Goal: Obtain resource: Download file/media

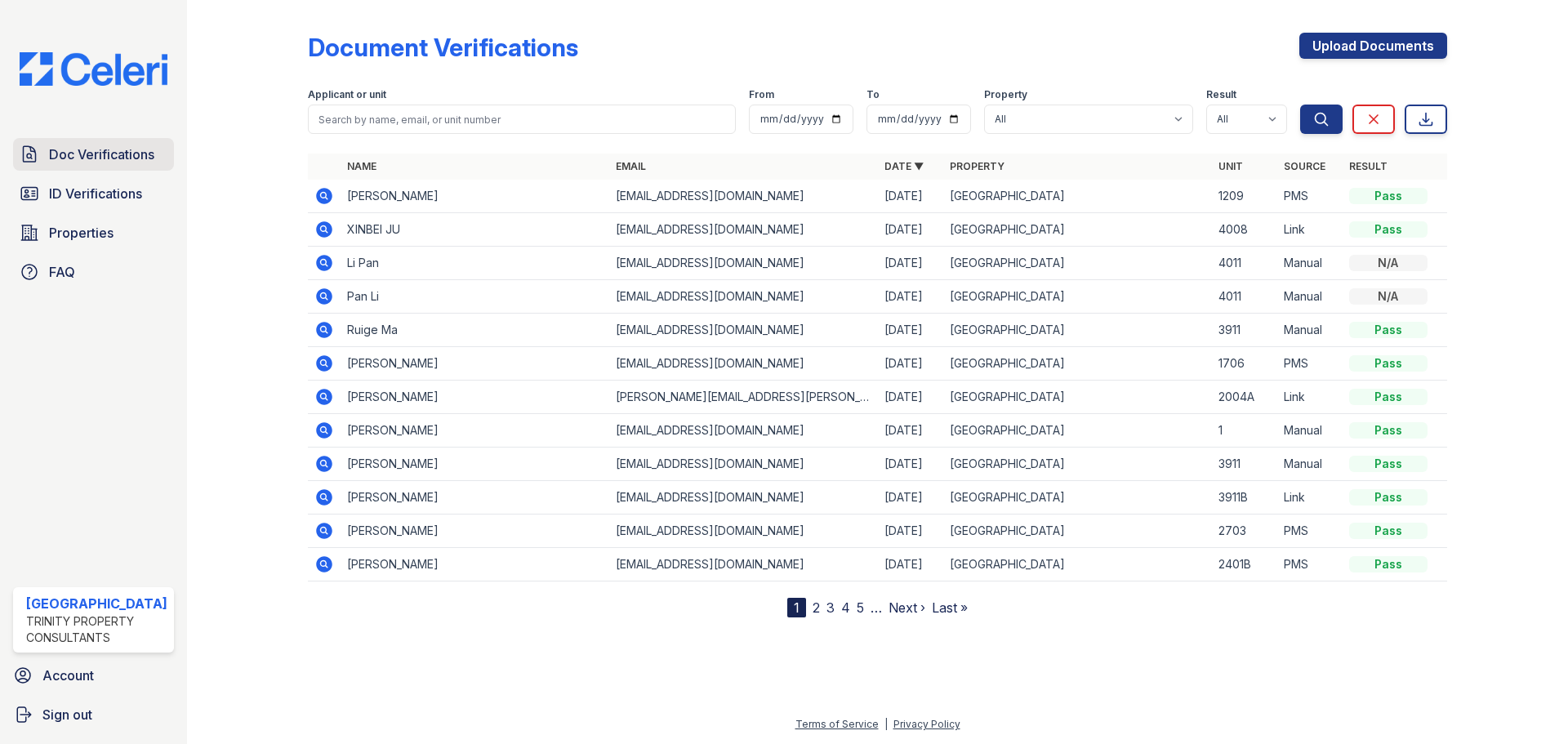
click at [89, 161] on span "Doc Verifications" at bounding box center [101, 153] width 106 height 20
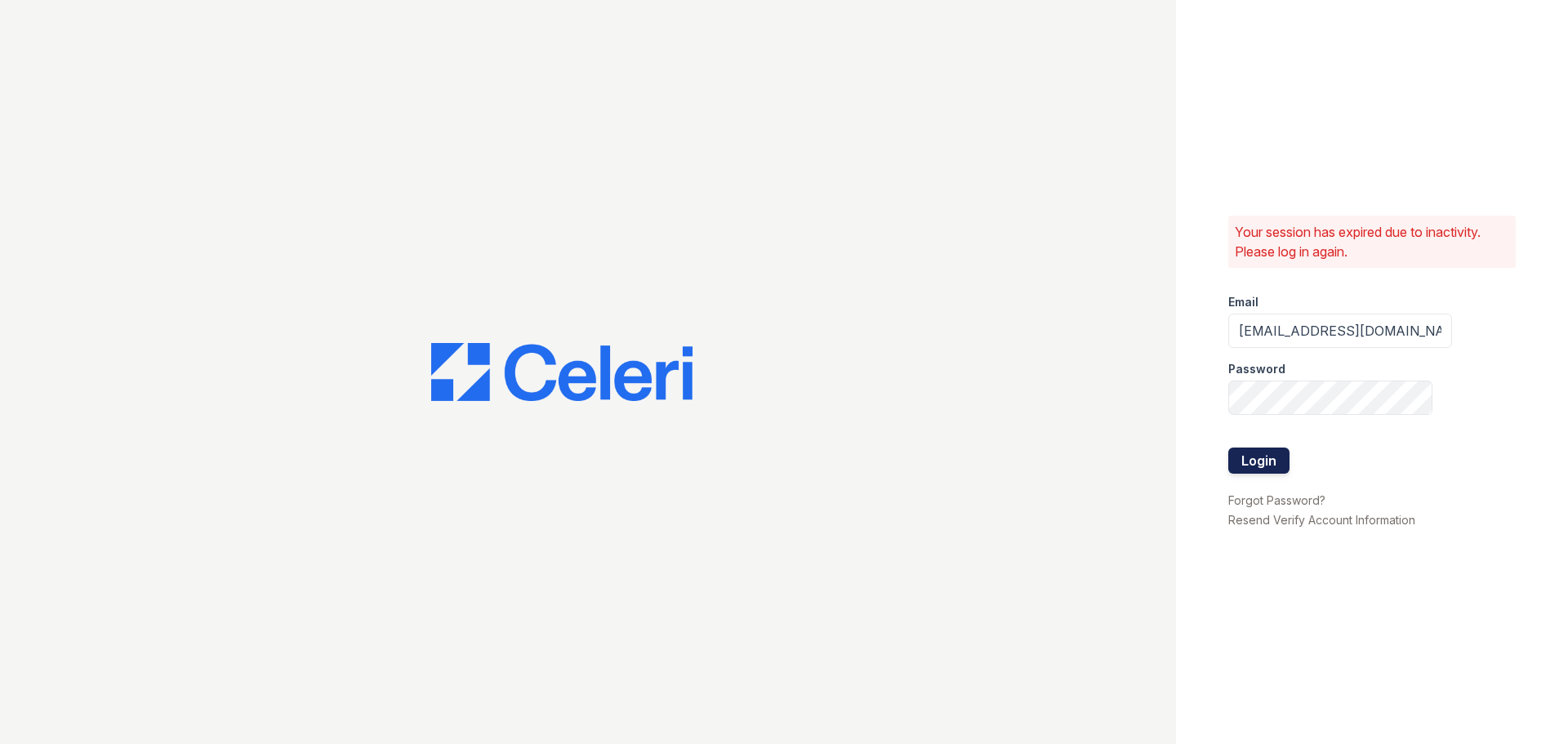
click at [1240, 452] on button "Login" at bounding box center [1258, 460] width 61 height 26
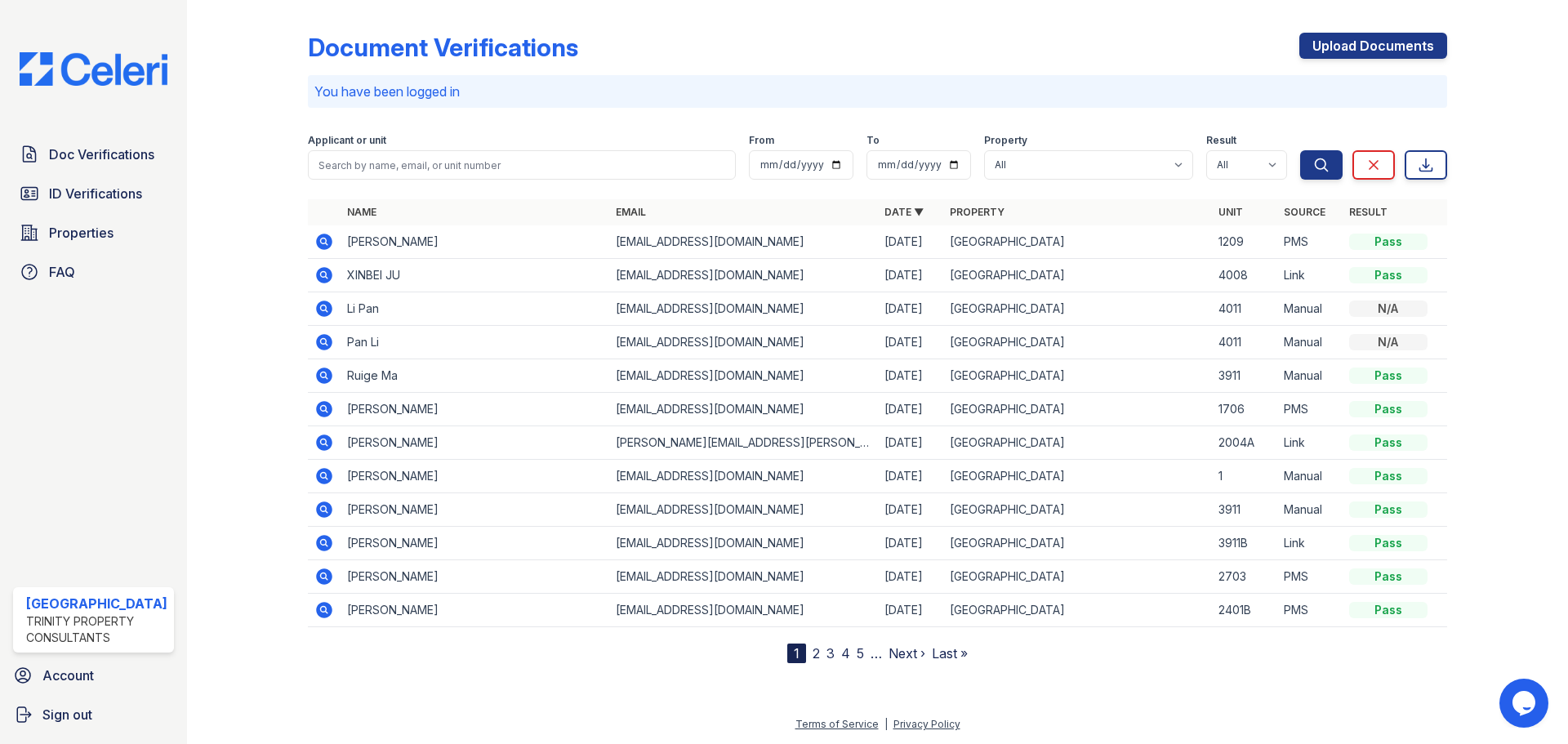
click at [330, 275] on icon at bounding box center [324, 274] width 16 height 16
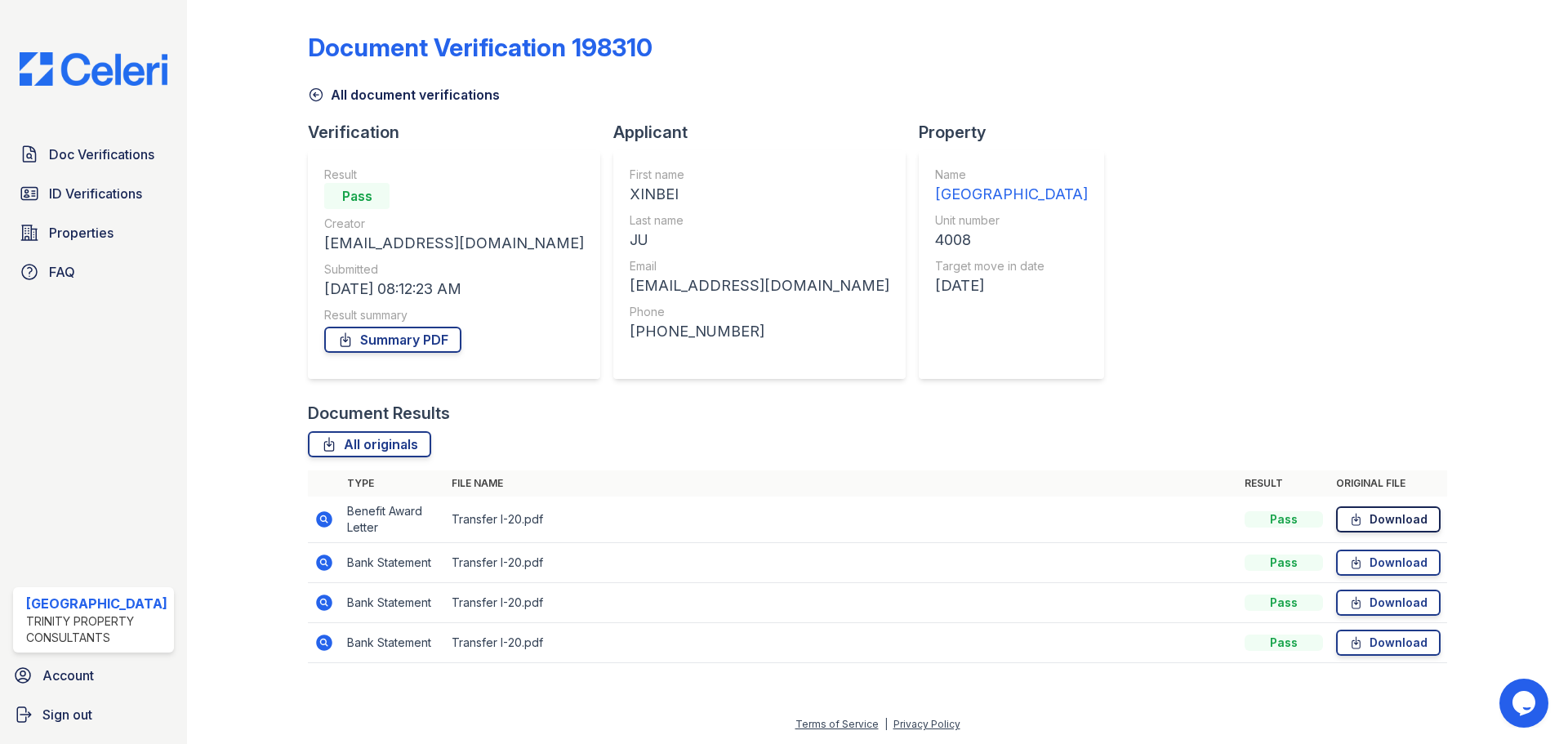
click at [1370, 526] on link "Download" at bounding box center [1389, 519] width 105 height 26
click at [118, 162] on span "Doc Verifications" at bounding box center [101, 153] width 106 height 20
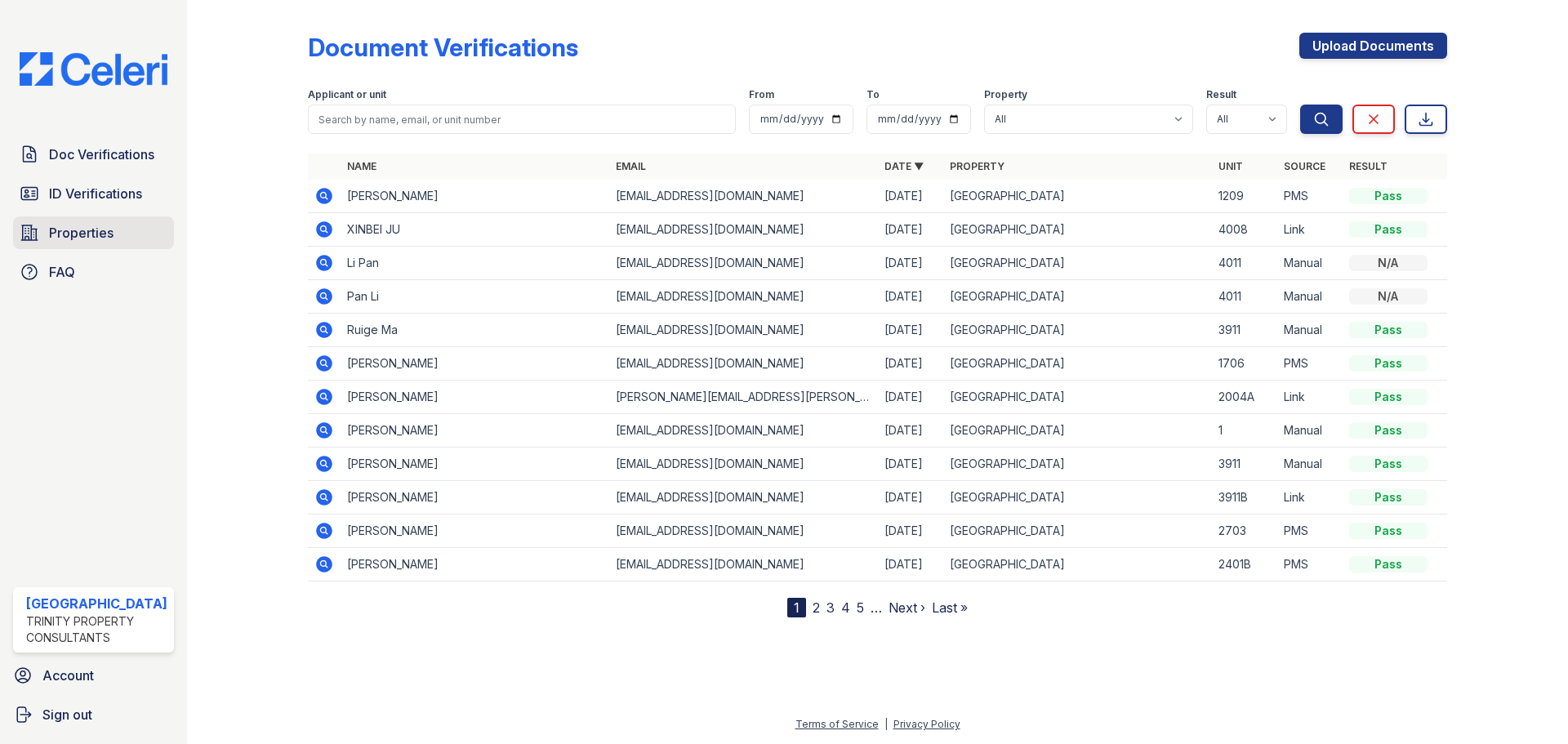
click at [110, 231] on span "Properties" at bounding box center [81, 232] width 65 height 20
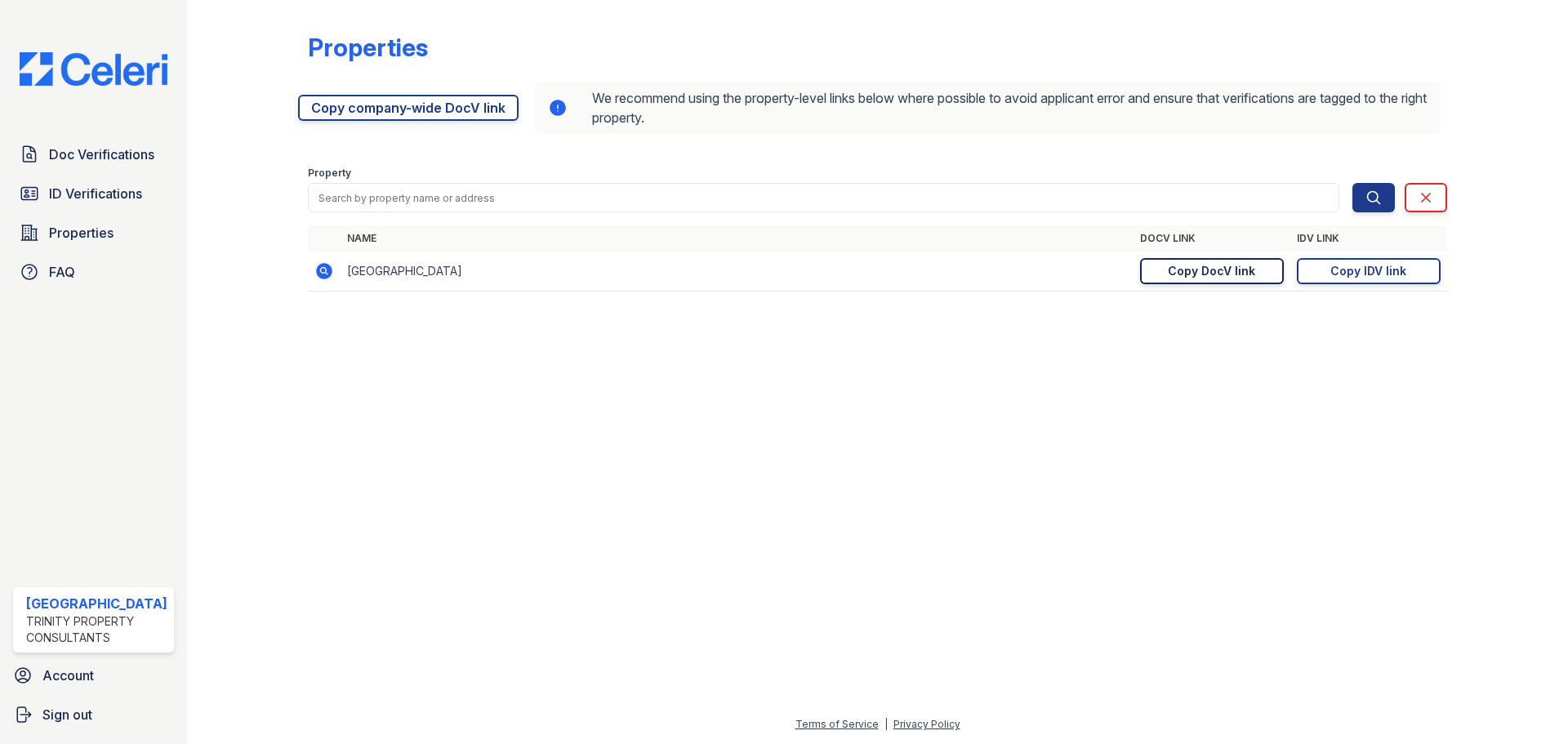
click at [1194, 271] on div "Copy DocV link" at bounding box center [1211, 270] width 87 height 16
